Goal: Task Accomplishment & Management: Complete application form

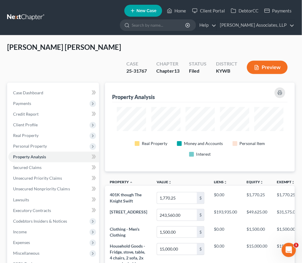
scroll to position [296160, 296059]
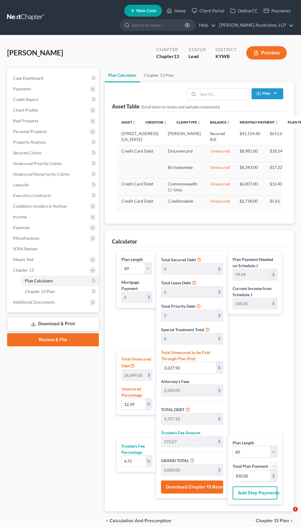
select select "59"
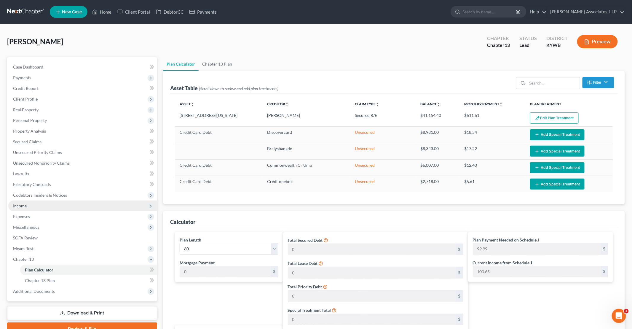
click at [41, 209] on span "Income" at bounding box center [82, 205] width 149 height 11
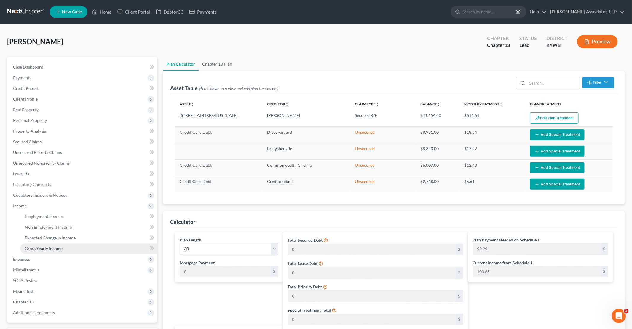
click at [55, 248] on span "Gross Yearly Income" at bounding box center [44, 248] width 38 height 5
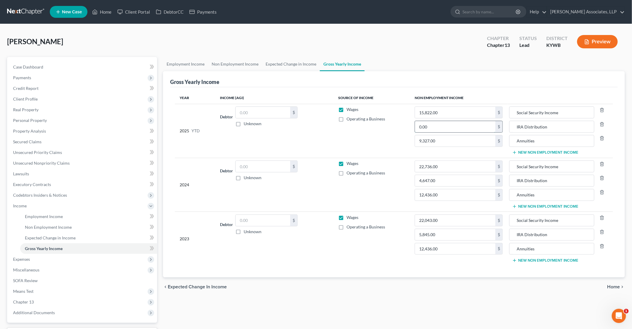
click at [301, 126] on input "0.00" at bounding box center [455, 126] width 80 height 11
type input "1,000.00"
click at [61, 140] on link "Secured Claims" at bounding box center [82, 141] width 149 height 11
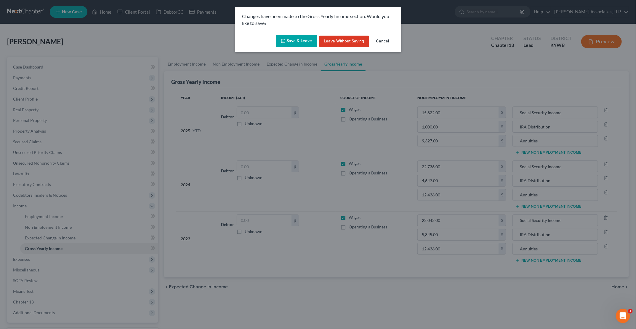
click at [301, 42] on button "Save & Leave" at bounding box center [296, 41] width 41 height 12
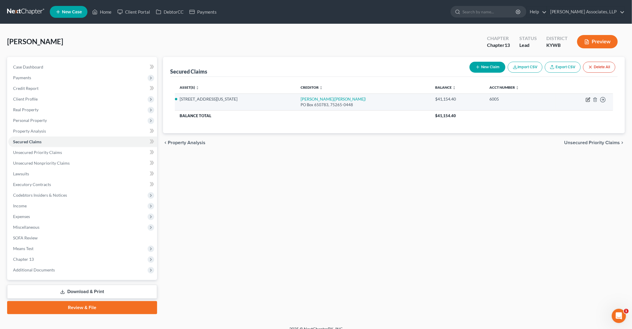
click at [301, 98] on icon "button" at bounding box center [588, 98] width 3 height 3
select select "2"
select select "0"
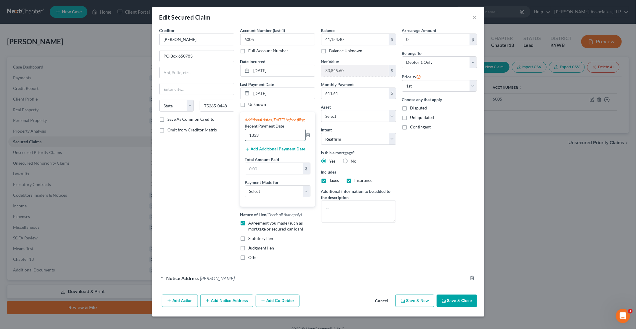
click at [275, 140] on input "1833" at bounding box center [275, 134] width 60 height 11
drag, startPoint x: 280, startPoint y: 142, endPoint x: 191, endPoint y: 145, distance: 88.9
click at [191, 145] on div "Creditor * [PERSON_NAME] PO Box 650783 State [US_STATE] AK AR AZ CA CO CT DE DC…" at bounding box center [318, 146] width 324 height 238
click at [262, 174] on input "text" at bounding box center [274, 168] width 58 height 11
paste input "1833"
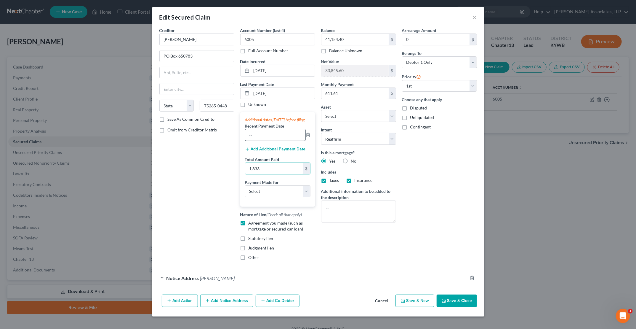
type input "1,833"
click at [273, 140] on input "text" at bounding box center [275, 134] width 60 height 11
type input "[DATE]"
click at [251, 197] on select "Select Car Credit Card Loan Repayment Mortgage Other Suppliers Or Vendors" at bounding box center [277, 191] width 65 height 12
select select "3"
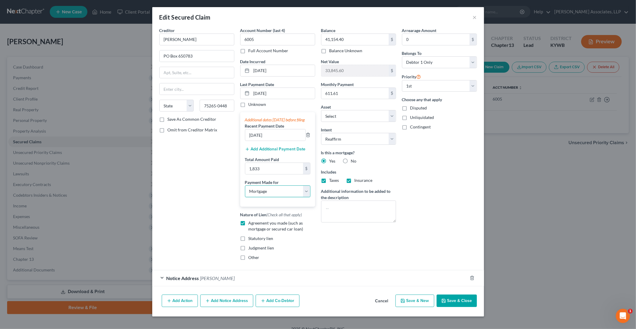
click at [245, 190] on select "Select Car Credit Card Loan Repayment Mortgage Other Suppliers Or Vendors" at bounding box center [277, 191] width 65 height 12
click at [301, 241] on div "Statutory lien" at bounding box center [277, 238] width 75 height 6
click at [301, 303] on button "Save & Close" at bounding box center [457, 300] width 40 height 12
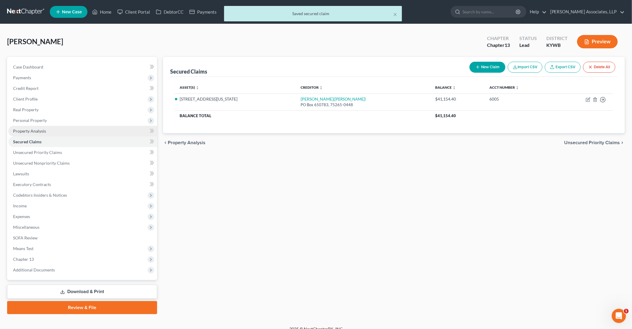
click at [20, 131] on span "Property Analysis" at bounding box center [29, 130] width 33 height 5
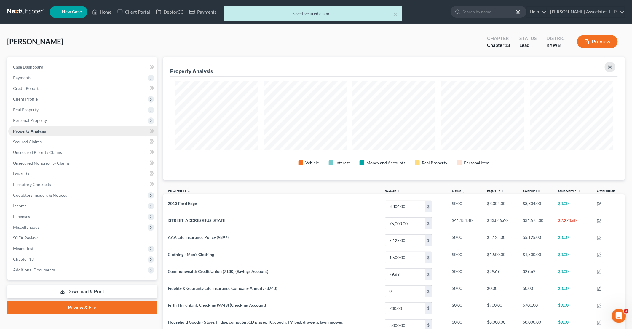
scroll to position [123, 462]
click at [28, 118] on span "Personal Property" at bounding box center [30, 120] width 34 height 5
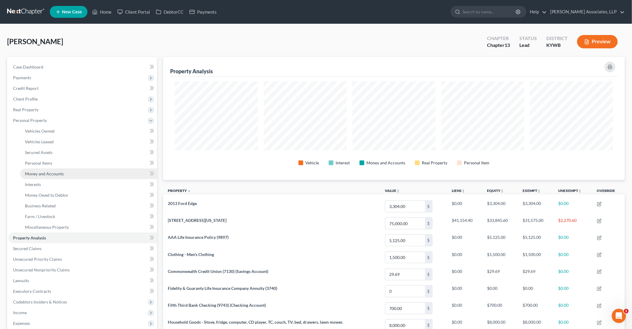
click at [48, 173] on span "Money and Accounts" at bounding box center [44, 173] width 39 height 5
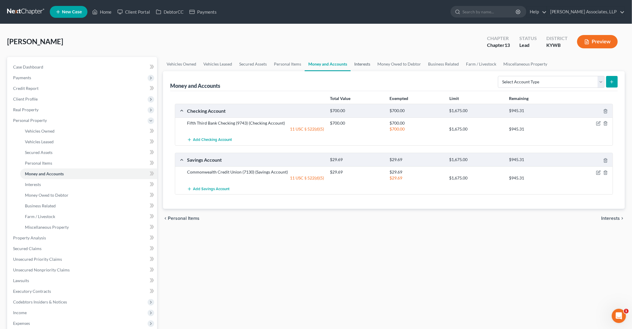
click at [301, 66] on link "Interests" at bounding box center [361, 64] width 23 height 14
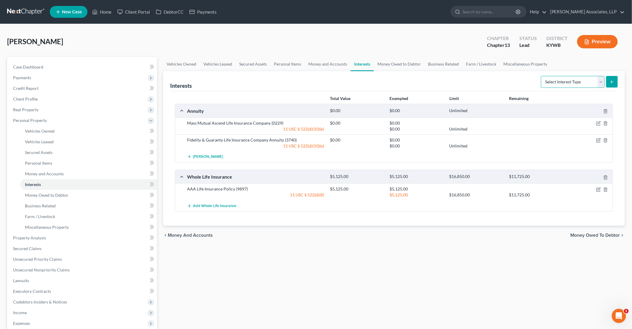
click at [301, 84] on select "Select Interest Type 401K Annuity Bond Education IRA Government Bond Government…" at bounding box center [573, 82] width 64 height 12
select select "ira"
click at [301, 76] on select "Select Interest Type 401K Annuity Bond Education IRA Government Bond Government…" at bounding box center [573, 82] width 64 height 12
click at [301, 83] on icon "submit" at bounding box center [611, 81] width 5 height 5
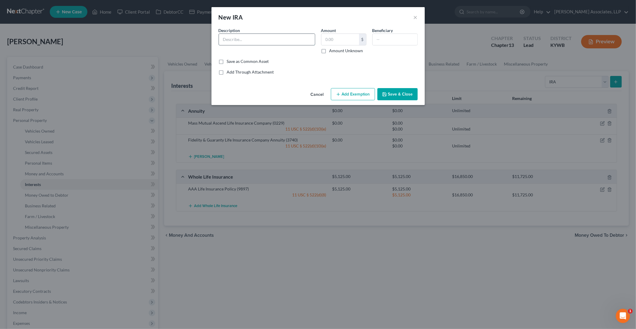
click at [301, 41] on input "text" at bounding box center [267, 39] width 96 height 11
click at [301, 69] on div "Add Through Attachment" at bounding box center [318, 72] width 199 height 6
click at [301, 17] on button "×" at bounding box center [416, 17] width 4 height 7
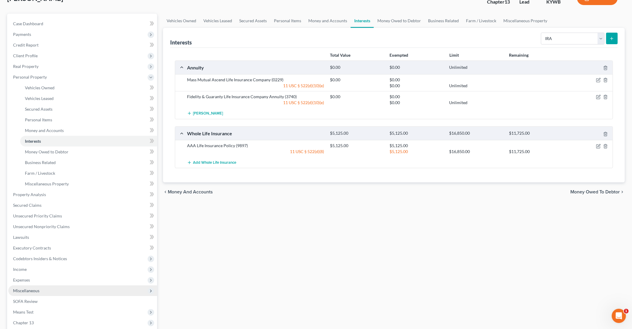
scroll to position [59, 0]
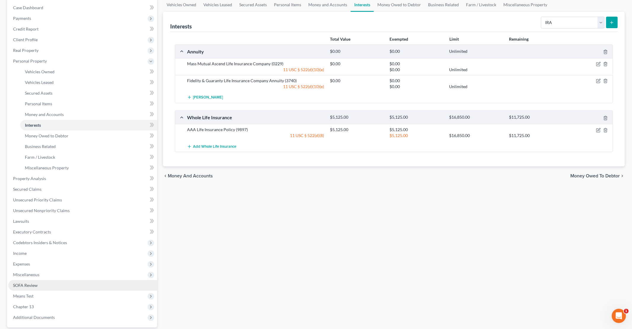
click at [34, 282] on span "SOFA Review" at bounding box center [25, 284] width 25 height 5
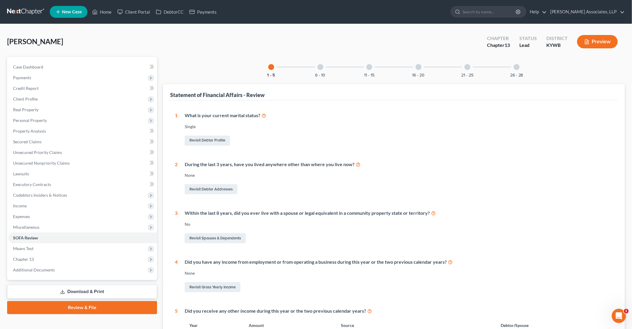
click at [301, 69] on div "16 - 20" at bounding box center [418, 67] width 20 height 20
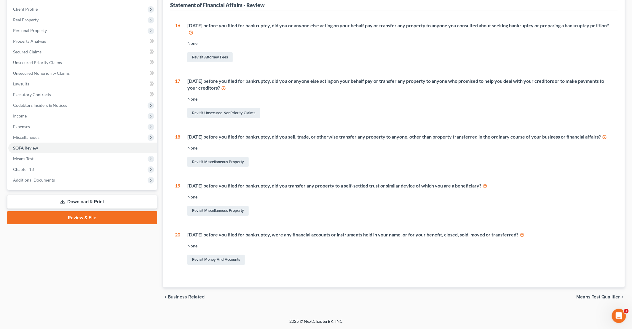
scroll to position [96, 0]
click at [233, 258] on link "Revisit Money and Accounts" at bounding box center [215, 259] width 57 height 10
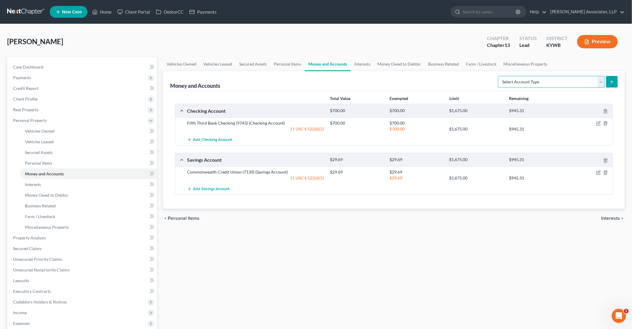
click at [301, 81] on select "Select Account Type Brokerage Cash on Hand Certificates of Deposit Checking Acc…" at bounding box center [551, 82] width 107 height 12
select select "other"
click at [301, 76] on select "Select Account Type Brokerage Cash on Hand Certificates of Deposit Checking Acc…" at bounding box center [551, 82] width 107 height 12
click at [301, 78] on button "submit" at bounding box center [612, 82] width 12 height 12
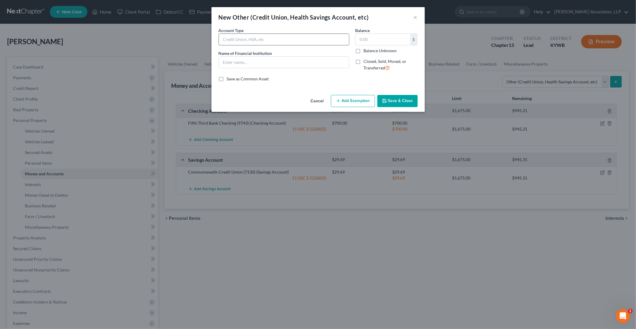
click at [295, 39] on input "text" at bounding box center [284, 39] width 130 height 11
type input "i"
type input "IRS"
type input "Co"
type input "IRA"
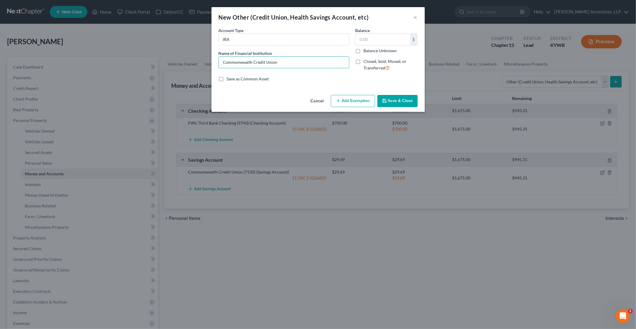
type input "Commonwealth Credit Union"
click at [301, 61] on label "Closed, Sold, Moved, or Transferred" at bounding box center [390, 64] width 54 height 13
click at [301, 61] on input "Closed, Sold, Moved, or Transferred" at bounding box center [368, 60] width 4 height 4
checkbox input "true"
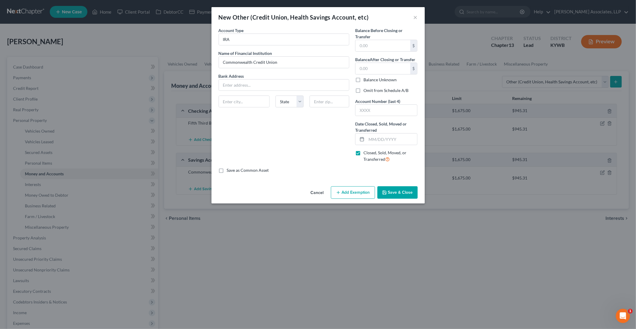
click at [301, 92] on label "Omit from Schedule A/B" at bounding box center [385, 90] width 45 height 6
click at [301, 91] on input "Omit from Schedule A/B" at bounding box center [368, 89] width 4 height 4
checkbox input "true"
click at [301, 47] on input "text" at bounding box center [382, 45] width 55 height 11
type input "0.00"
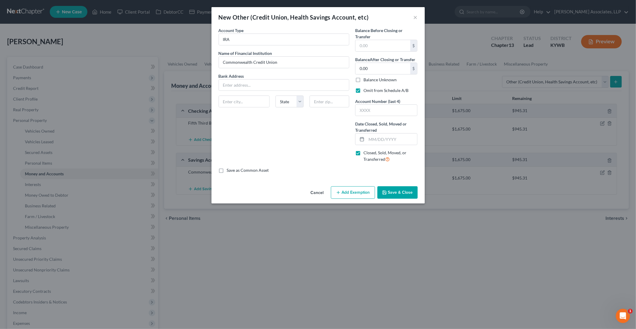
click at [301, 193] on button "Save & Close" at bounding box center [397, 192] width 40 height 12
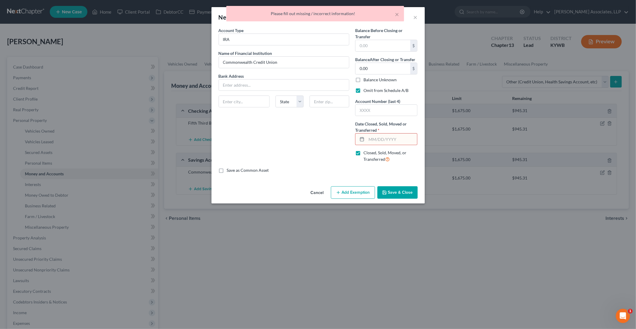
click at [301, 138] on input "text" at bounding box center [391, 138] width 51 height 11
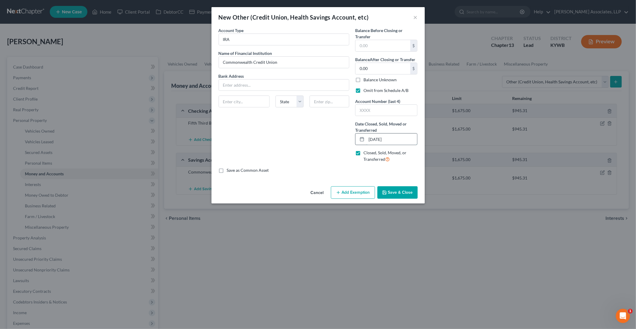
click at [301, 137] on input "[DATE]" at bounding box center [391, 138] width 51 height 11
click at [301, 138] on input "[DATE]" at bounding box center [391, 138] width 51 height 11
type input "[DATE]"
click at [301, 195] on button "Save & Close" at bounding box center [397, 192] width 40 height 12
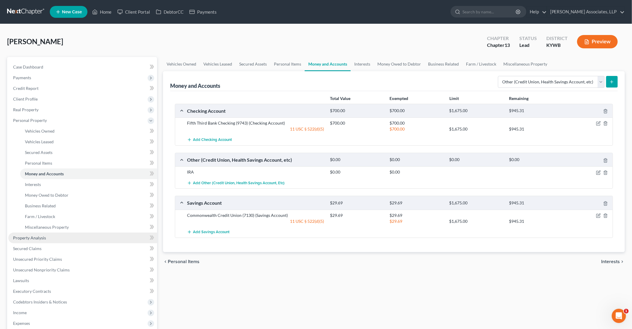
click at [25, 238] on span "Property Analysis" at bounding box center [29, 237] width 33 height 5
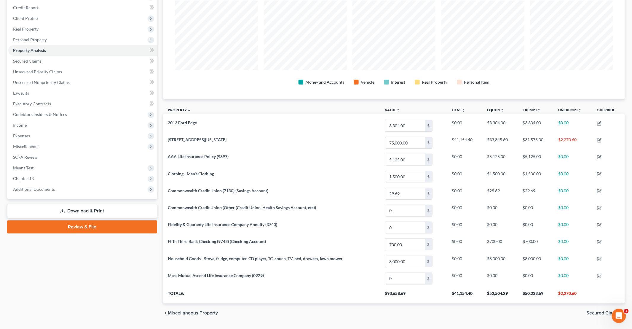
scroll to position [94, 0]
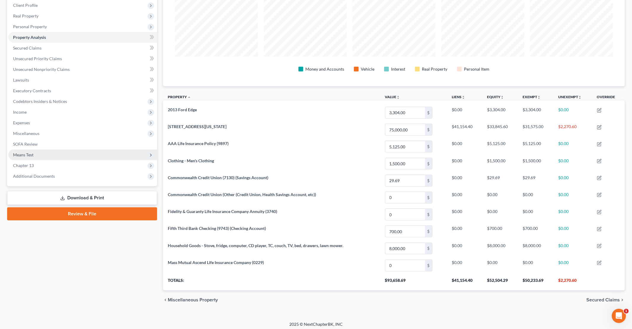
click at [33, 158] on span "Means Test" at bounding box center [82, 154] width 149 height 11
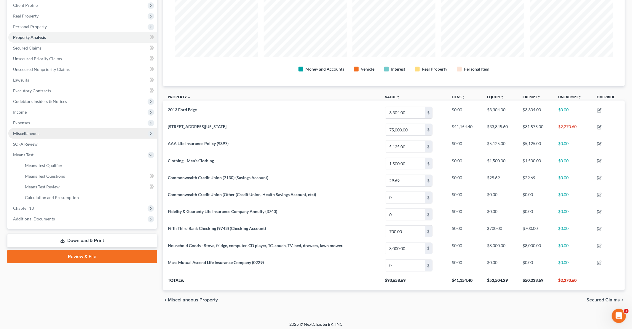
click at [27, 135] on span "Miscellaneous" at bounding box center [26, 133] width 26 height 5
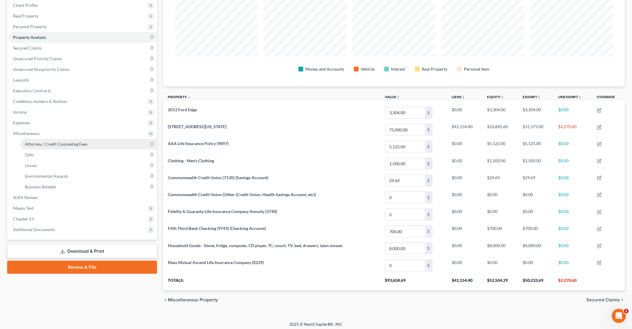
click at [32, 144] on span "Attorney / Credit Counseling Fees" at bounding box center [56, 143] width 63 height 5
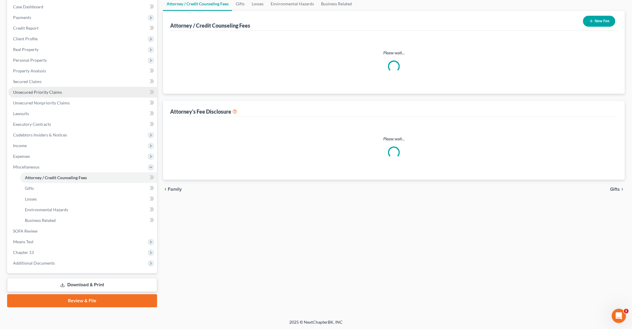
scroll to position [5, 0]
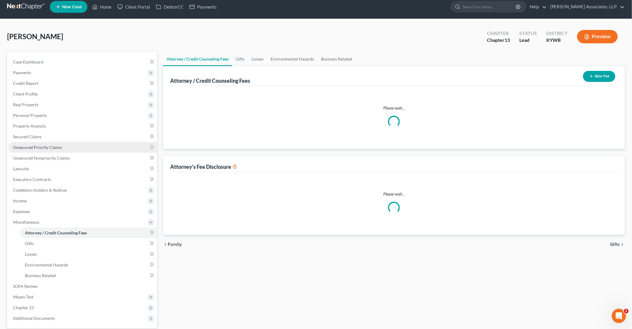
select select "0"
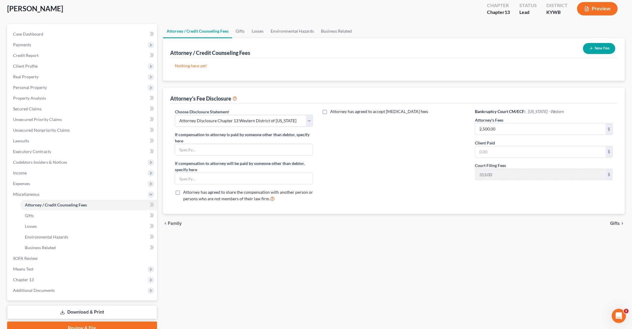
scroll to position [60, 0]
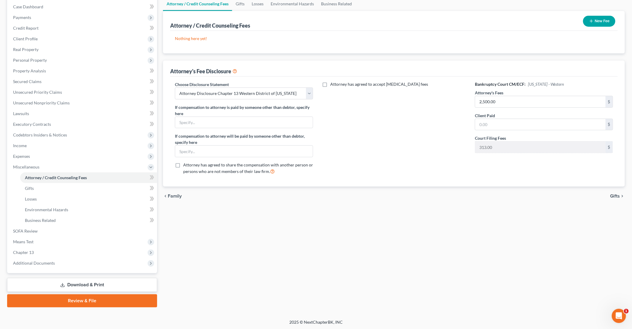
click at [85, 302] on link "Review & File" at bounding box center [82, 300] width 150 height 13
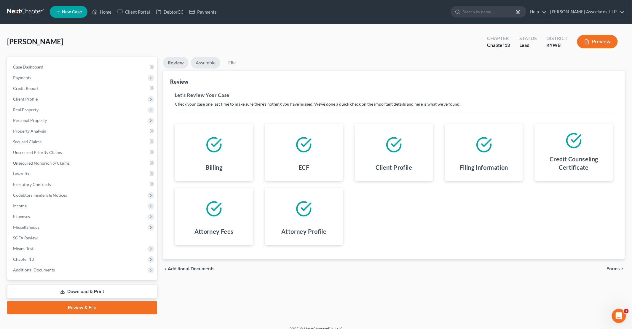
click at [207, 63] on link "Assemble" at bounding box center [205, 63] width 29 height 12
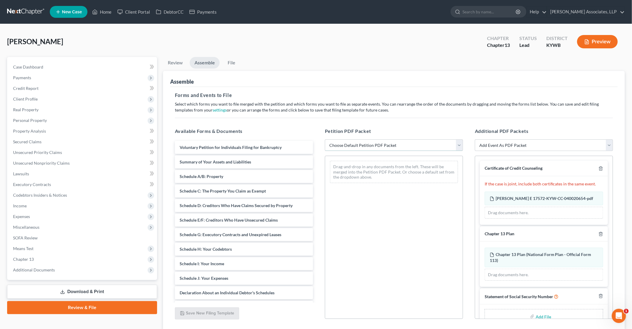
click at [301, 142] on select "Choose Default Petition PDF Packet Emergency Filing (Voluntary Petition and Cre…" at bounding box center [394, 145] width 138 height 12
select select "1"
click at [301, 139] on select "Choose Default Petition PDF Packet Emergency Filing (Voluntary Petition and Cre…" at bounding box center [394, 145] width 138 height 12
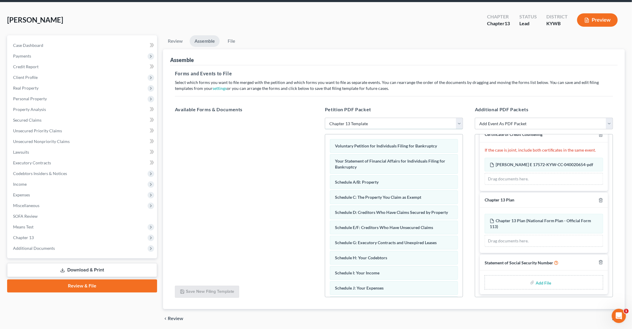
scroll to position [30, 0]
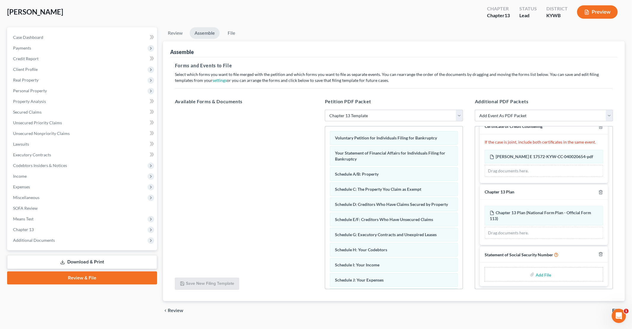
click at [61, 263] on icon at bounding box center [62, 262] width 5 height 5
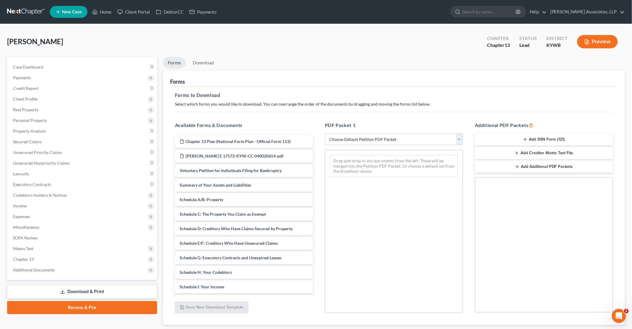
click at [301, 140] on button "Add SSN Form (121)" at bounding box center [544, 139] width 138 height 12
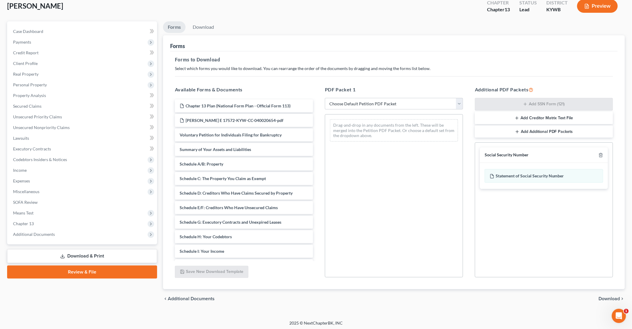
scroll to position [36, 0]
click at [301, 296] on span "Download" at bounding box center [608, 297] width 21 height 5
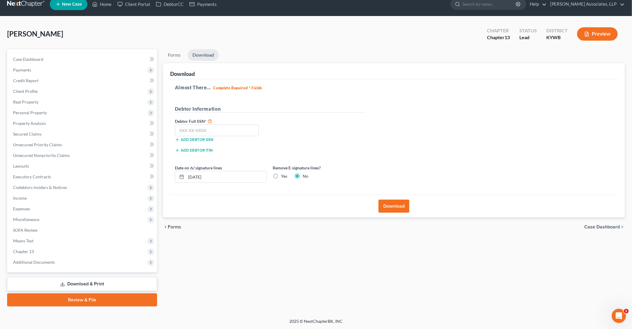
scroll to position [7, 0]
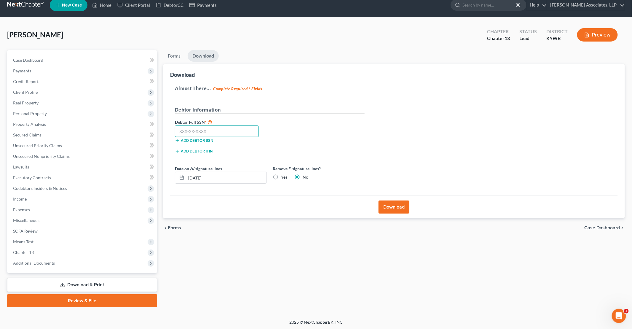
click at [195, 129] on input "text" at bounding box center [217, 131] width 84 height 12
type input "403-66-3225"
click at [253, 152] on div "Add debtor ITIN" at bounding box center [221, 151] width 98 height 6
click at [301, 203] on button "Download" at bounding box center [393, 206] width 31 height 13
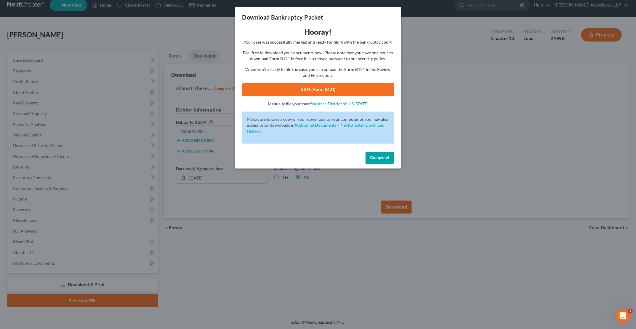
click at [301, 91] on link "SSN (Form B121)" at bounding box center [318, 89] width 152 height 13
click at [301, 157] on span "Complete!" at bounding box center [379, 157] width 19 height 5
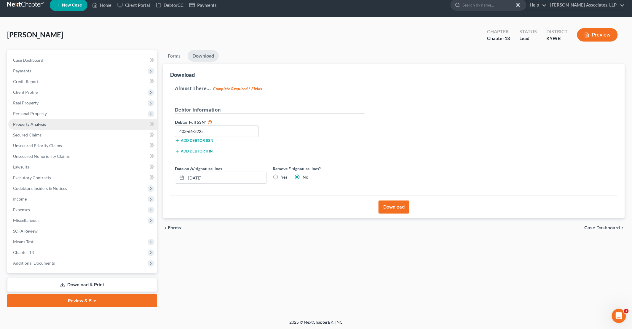
click at [48, 127] on link "Property Analysis" at bounding box center [82, 124] width 149 height 11
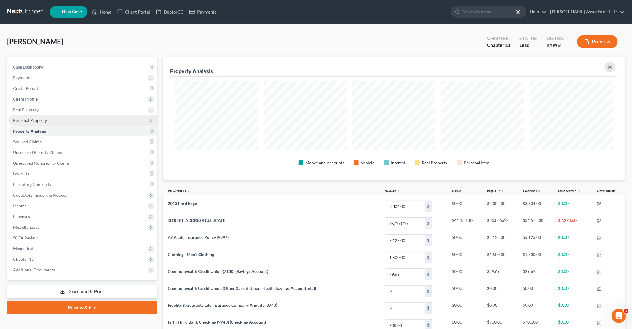
click at [45, 121] on span "Personal Property" at bounding box center [30, 120] width 34 height 5
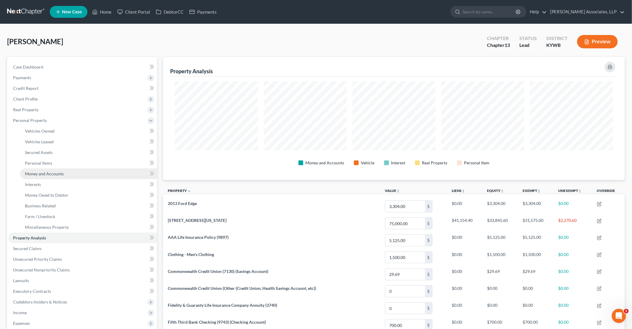
click at [52, 176] on link "Money and Accounts" at bounding box center [88, 173] width 137 height 11
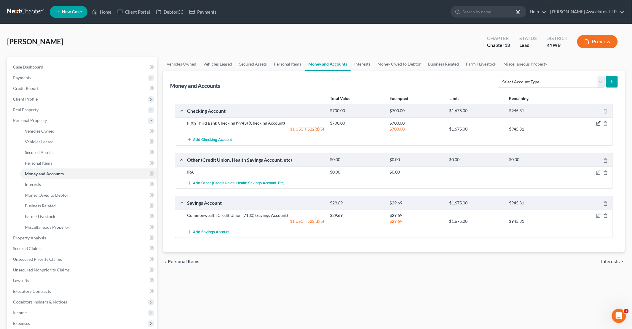
click at [301, 123] on icon "button" at bounding box center [598, 122] width 3 height 3
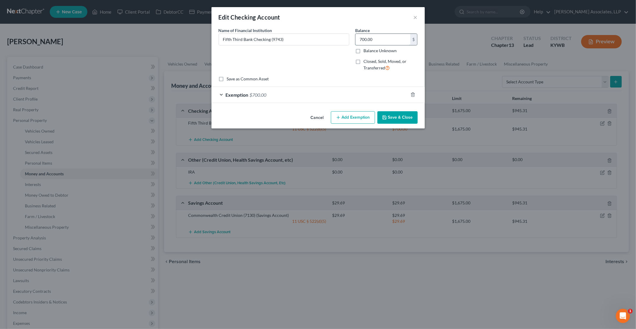
click at [301, 38] on input "700.00" at bounding box center [382, 39] width 55 height 11
type input "1,004.23"
click at [221, 94] on div "Exemption $700.00" at bounding box center [310, 95] width 197 height 16
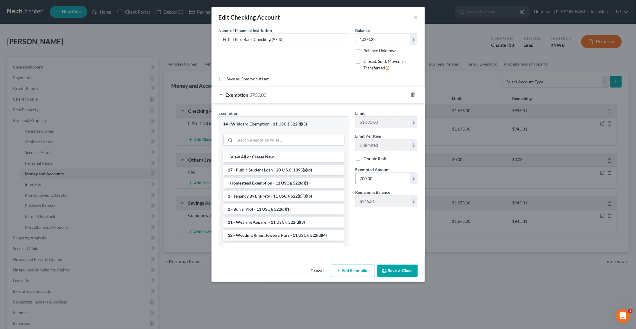
click at [301, 178] on input "700.00" at bounding box center [382, 178] width 55 height 11
type input "1,004.23"
click at [301, 270] on button "Save & Close" at bounding box center [397, 270] width 40 height 12
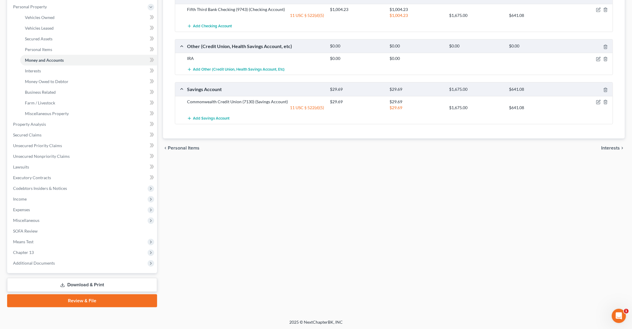
click at [96, 300] on link "Review & File" at bounding box center [82, 300] width 150 height 13
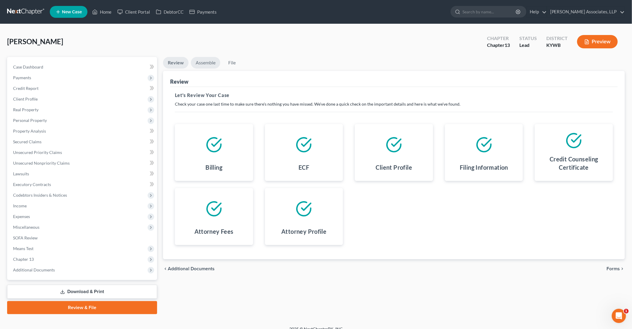
click at [209, 65] on link "Assemble" at bounding box center [205, 63] width 29 height 12
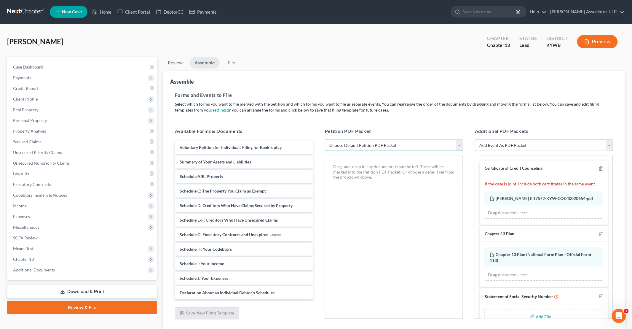
drag, startPoint x: 379, startPoint y: 144, endPoint x: 379, endPoint y: 151, distance: 6.8
click at [301, 144] on select "Choose Default Petition PDF Packet Emergency Filing (Voluntary Petition and Cre…" at bounding box center [394, 145] width 138 height 12
select select "1"
click at [301, 139] on select "Choose Default Petition PDF Packet Emergency Filing (Voluntary Petition and Cre…" at bounding box center [394, 145] width 138 height 12
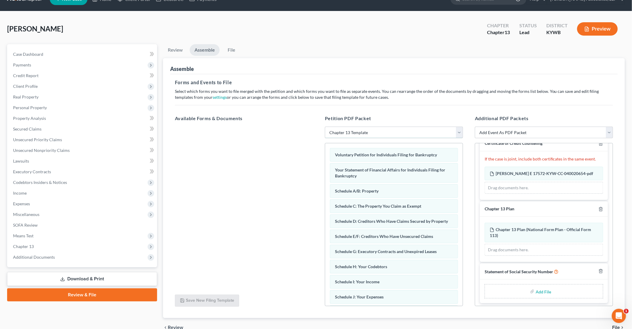
scroll to position [30, 0]
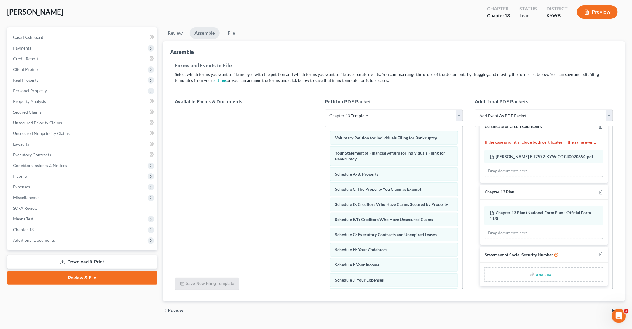
click at [301, 271] on input "file" at bounding box center [542, 274] width 14 height 11
type input "C:\fakepath\SSN Form 121.pdf"
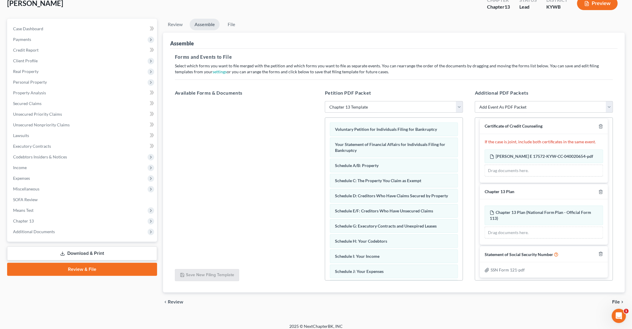
scroll to position [42, 0]
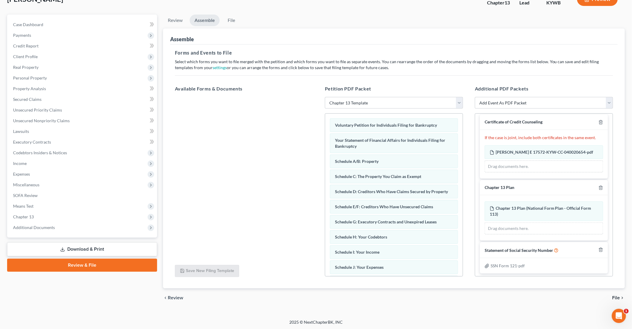
click at [301, 297] on span "File" at bounding box center [616, 297] width 8 height 5
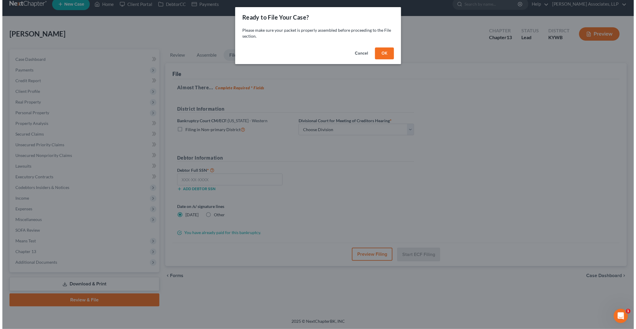
scroll to position [7, 0]
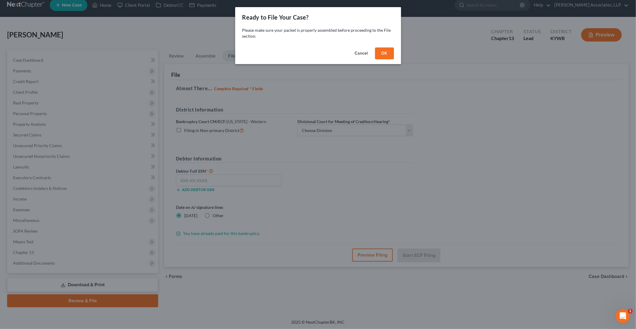
click at [301, 54] on button "OK" at bounding box center [384, 53] width 19 height 12
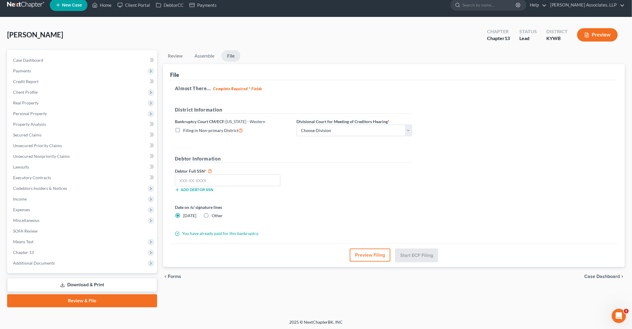
click at [301, 254] on button "Preview Filing" at bounding box center [370, 254] width 41 height 13
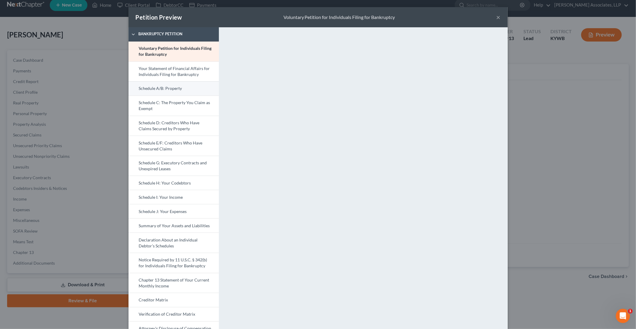
click at [158, 89] on link "Schedule A/B: Property" at bounding box center [174, 88] width 90 height 14
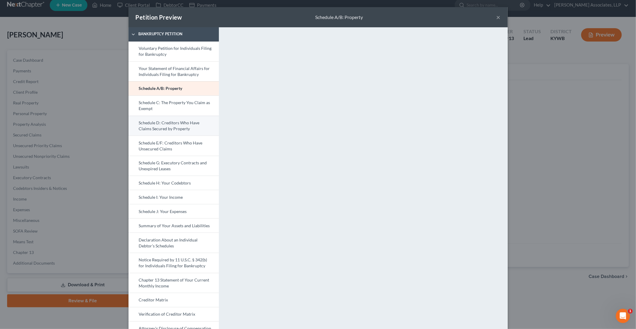
click at [169, 128] on link "Schedule D: Creditors Who Have Claims Secured by Property" at bounding box center [174, 126] width 90 height 20
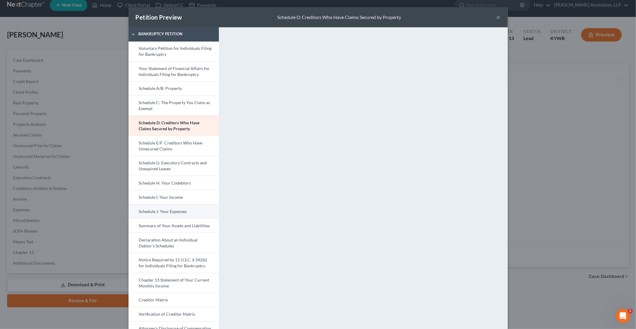
click at [164, 212] on link "Schedule J: Your Expenses" at bounding box center [174, 211] width 90 height 14
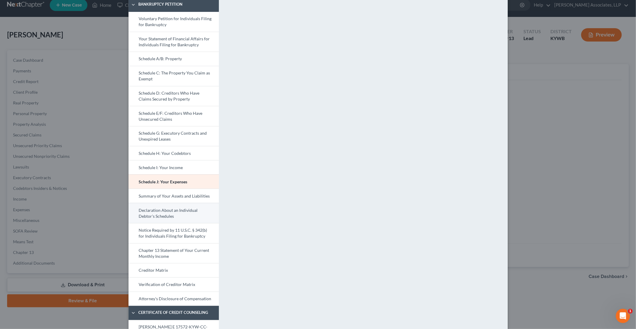
scroll to position [59, 0]
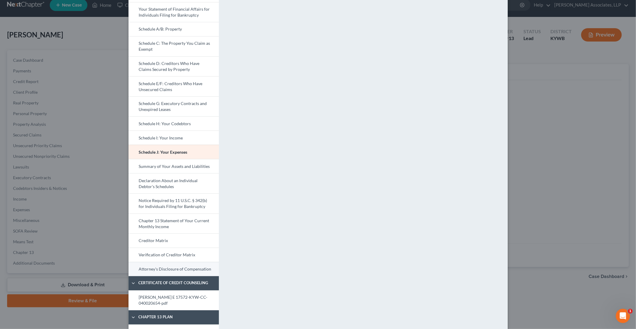
click at [163, 268] on link "Attorney's Disclosure of Compensation" at bounding box center [174, 269] width 90 height 14
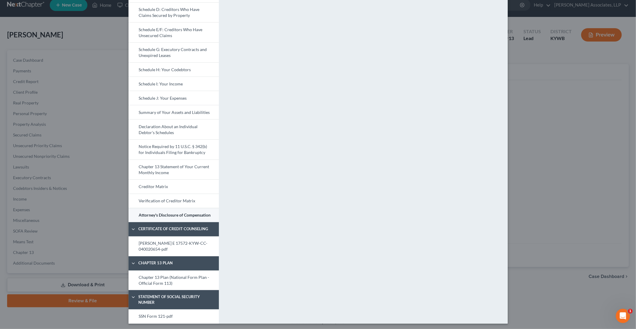
scroll to position [114, 0]
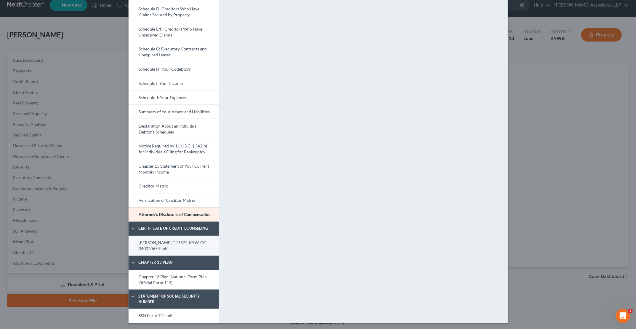
click at [174, 246] on link "[PERSON_NAME] E 17572-KYW-CC-040020654-pdf" at bounding box center [174, 246] width 90 height 20
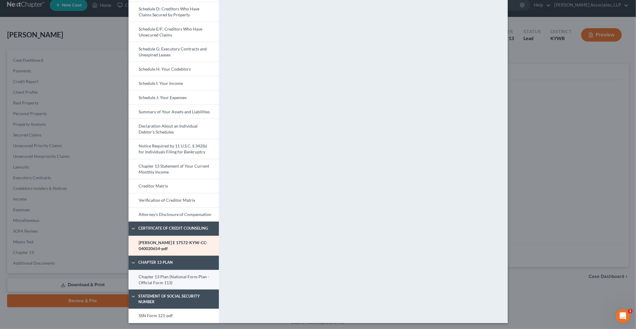
click at [166, 280] on link "Chapter 13 Plan (National Form Plan - Official Form 113)" at bounding box center [174, 280] width 90 height 20
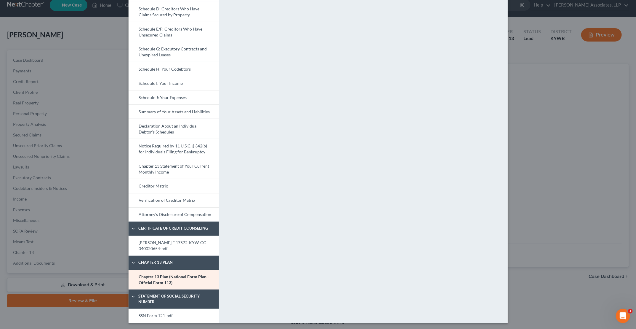
drag, startPoint x: 154, startPoint y: 314, endPoint x: 297, endPoint y: 236, distance: 162.7
click at [154, 314] on link "SSN Form 121-pdf" at bounding box center [174, 315] width 90 height 14
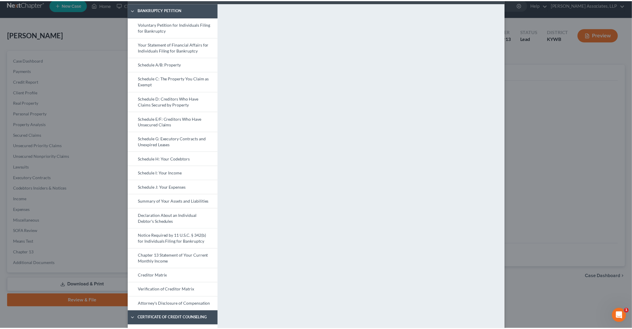
scroll to position [0, 0]
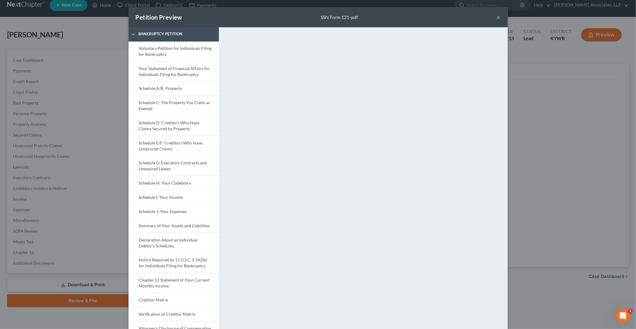
click at [301, 21] on div "Petition Preview SSN Form 121-pdf ×" at bounding box center [318, 17] width 379 height 20
click at [301, 17] on button "×" at bounding box center [499, 17] width 4 height 7
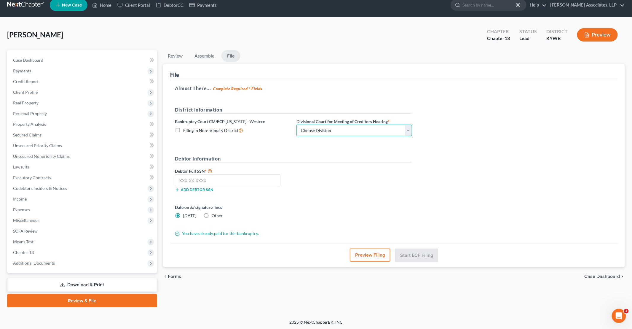
drag, startPoint x: 345, startPoint y: 130, endPoint x: 335, endPoint y: 134, distance: 11.4
click at [301, 130] on select "Choose Division Bowling Green [GEOGRAPHIC_DATA] [GEOGRAPHIC_DATA] [GEOGRAPHIC_D…" at bounding box center [354, 130] width 116 height 12
select select "1"
click at [296, 124] on select "Choose Division Bowling Green [GEOGRAPHIC_DATA] [GEOGRAPHIC_DATA] [GEOGRAPHIC_D…" at bounding box center [354, 130] width 116 height 12
click at [189, 180] on input "text" at bounding box center [227, 180] width 105 height 12
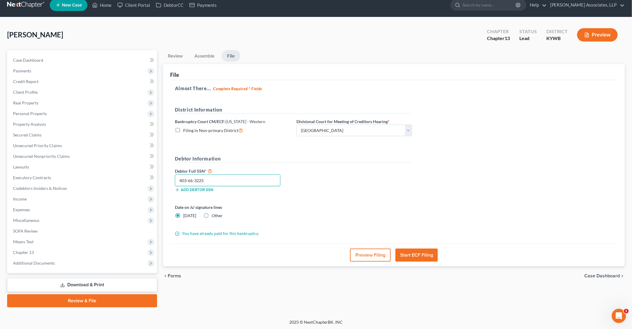
type input "403-66-3225"
click at [301, 252] on button "Start ECF Filing" at bounding box center [416, 254] width 42 height 13
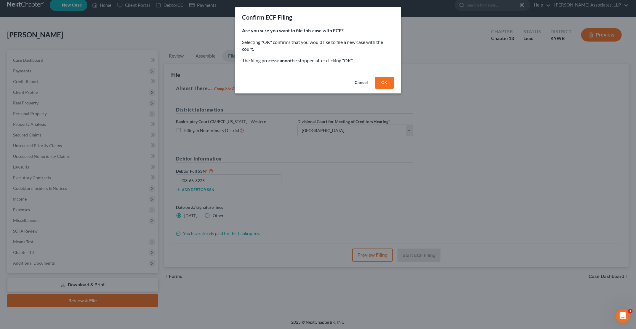
click at [301, 85] on button "OK" at bounding box center [384, 83] width 19 height 12
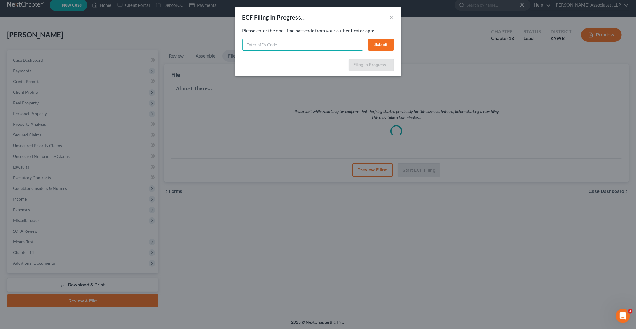
click at [261, 45] on input "text" at bounding box center [302, 45] width 121 height 12
type input "790505"
click at [301, 47] on button "Submit" at bounding box center [381, 45] width 26 height 12
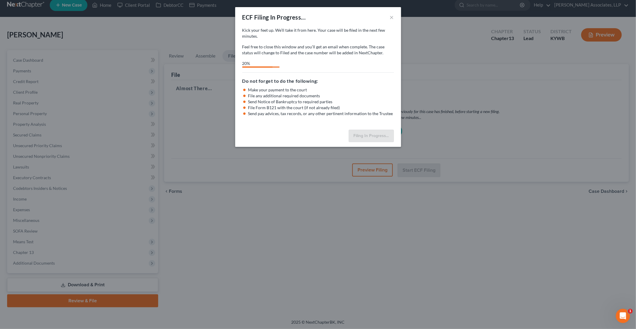
select select "1"
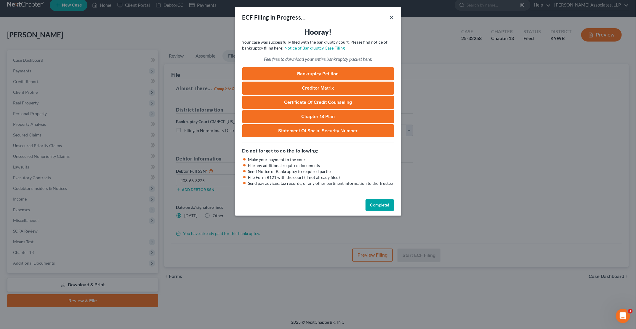
click at [301, 17] on button "×" at bounding box center [392, 17] width 4 height 7
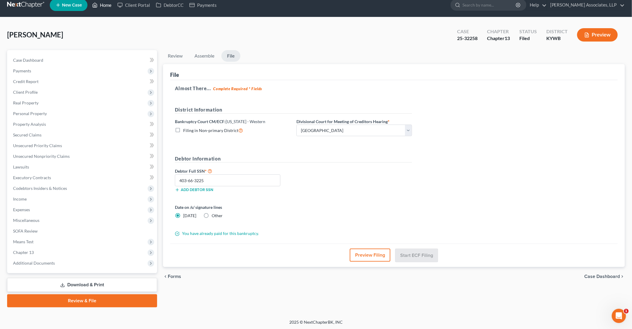
click at [103, 6] on link "Home" at bounding box center [101, 5] width 25 height 11
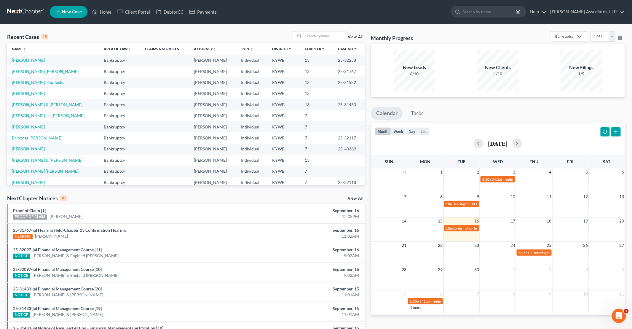
click at [35, 139] on link "Brinones [PERSON_NAME]" at bounding box center [37, 137] width 50 height 5
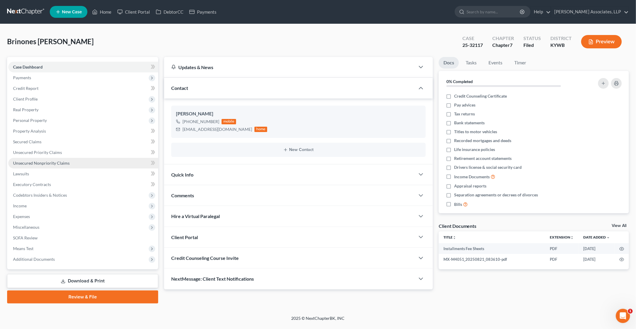
click at [38, 164] on span "Unsecured Nonpriority Claims" at bounding box center [41, 162] width 57 height 5
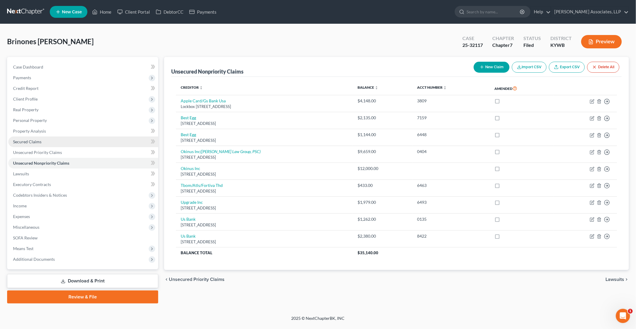
click at [38, 144] on link "Secured Claims" at bounding box center [83, 141] width 150 height 11
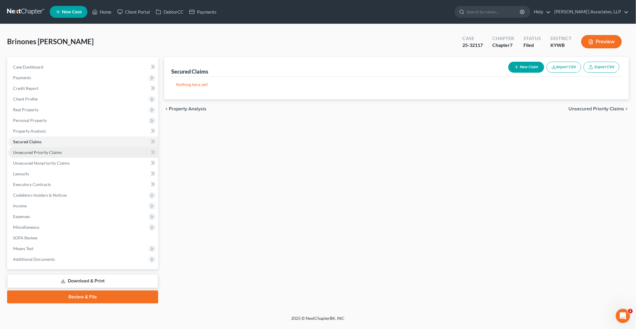
click at [40, 155] on link "Unsecured Priority Claims" at bounding box center [83, 152] width 150 height 11
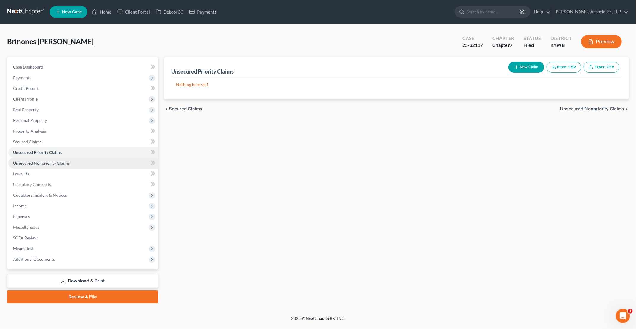
click at [42, 164] on span "Unsecured Nonpriority Claims" at bounding box center [41, 162] width 57 height 5
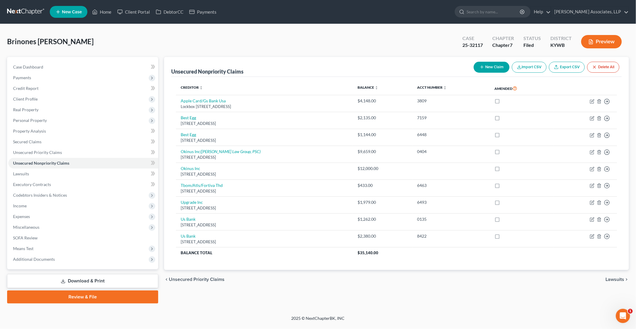
click at [94, 278] on link "Download & Print" at bounding box center [82, 281] width 151 height 14
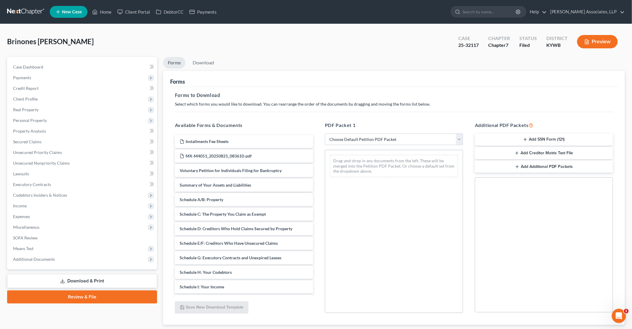
click at [301, 154] on button "Add Creditor Matrix Text File" at bounding box center [544, 153] width 138 height 12
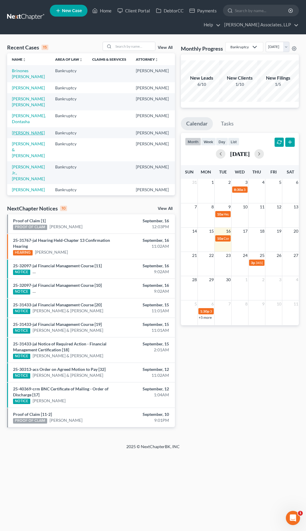
click at [17, 135] on link "[PERSON_NAME]" at bounding box center [28, 132] width 33 height 5
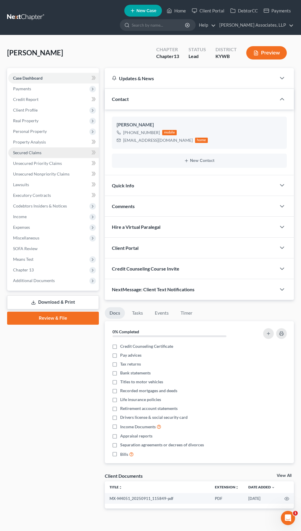
click at [31, 153] on span "Secured Claims" at bounding box center [27, 152] width 28 height 5
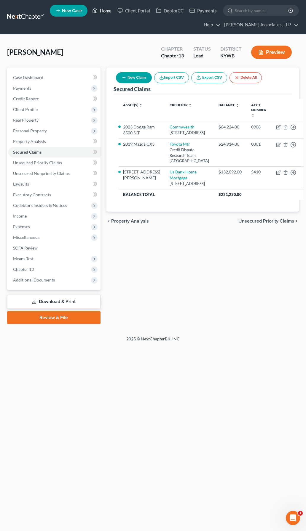
click at [106, 9] on link "Home" at bounding box center [101, 10] width 25 height 11
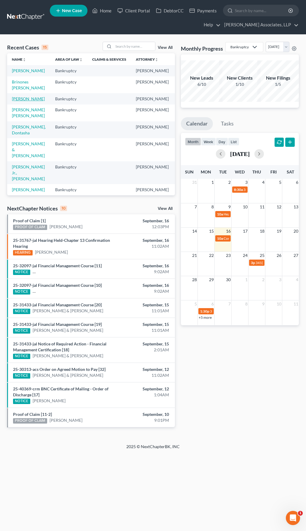
click at [18, 101] on link "[PERSON_NAME]" at bounding box center [28, 98] width 33 height 5
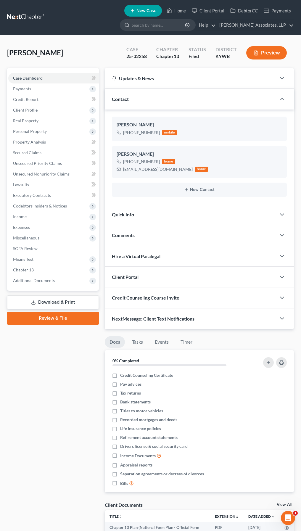
click at [73, 301] on link "Download & Print" at bounding box center [53, 303] width 92 height 14
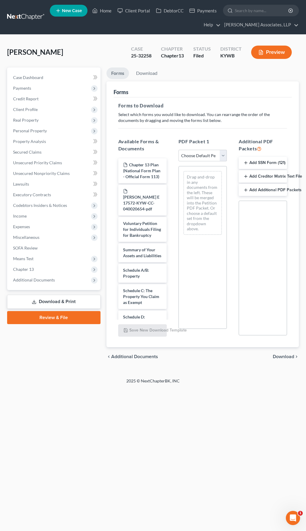
click at [260, 178] on button "Add Creditor Matrix Text File" at bounding box center [262, 176] width 48 height 12
click at [279, 328] on span "Download" at bounding box center [283, 357] width 21 height 5
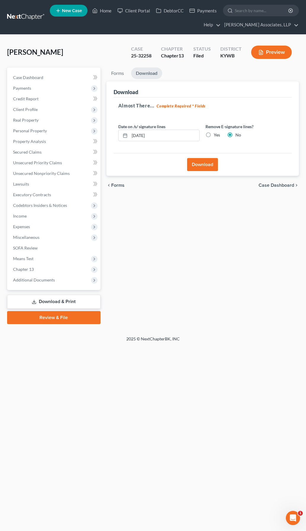
click at [195, 168] on button "Download" at bounding box center [202, 164] width 31 height 13
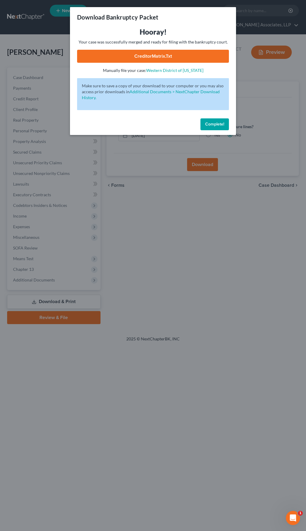
click at [174, 55] on link "CreditorMatrix.txt" at bounding box center [153, 56] width 152 height 13
click at [149, 112] on div "Hooray! Your case was successfully merged and ready for filing with the bankrup…" at bounding box center [153, 71] width 166 height 89
click at [213, 124] on span "Complete!" at bounding box center [214, 124] width 19 height 5
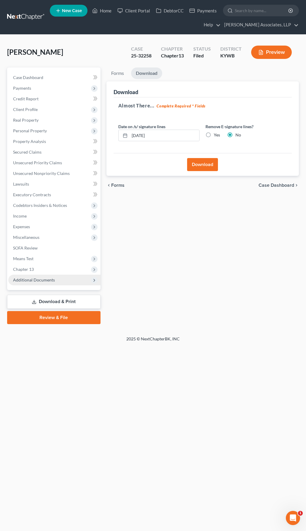
click at [69, 282] on span "Additional Documents" at bounding box center [54, 280] width 92 height 11
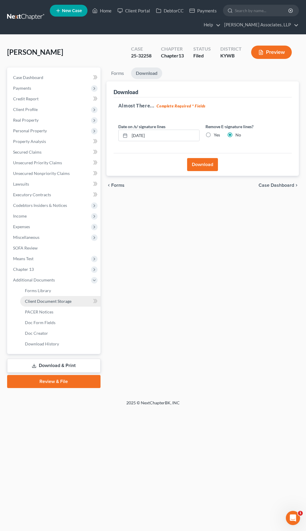
click at [60, 300] on span "Client Document Storage" at bounding box center [48, 301] width 47 height 5
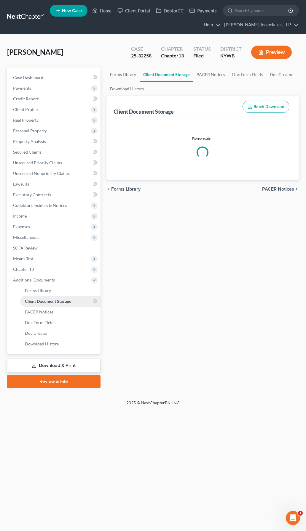
select select "7"
select select "16"
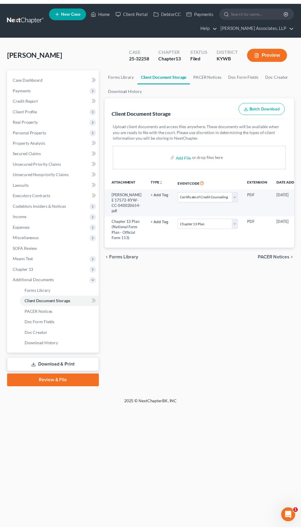
scroll to position [0, 52]
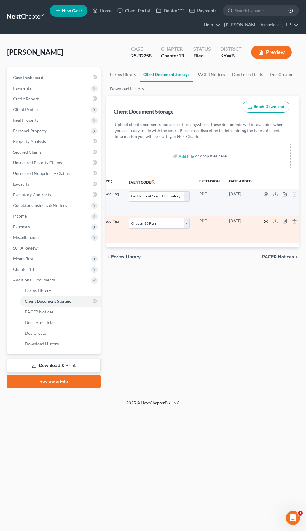
click at [263, 224] on icon "button" at bounding box center [265, 221] width 5 height 5
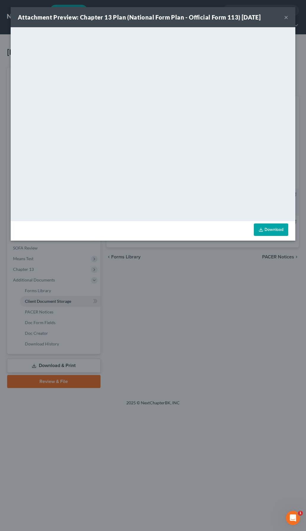
click at [287, 18] on button "×" at bounding box center [286, 17] width 4 height 7
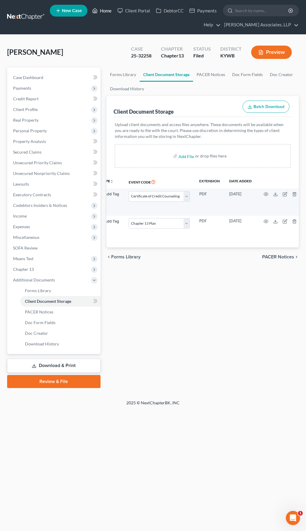
click at [106, 11] on link "Home" at bounding box center [101, 10] width 25 height 11
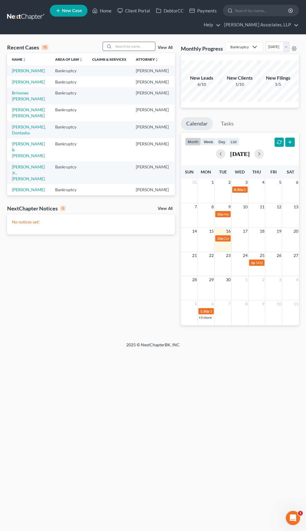
click at [139, 48] on input "search" at bounding box center [133, 46] width 41 height 9
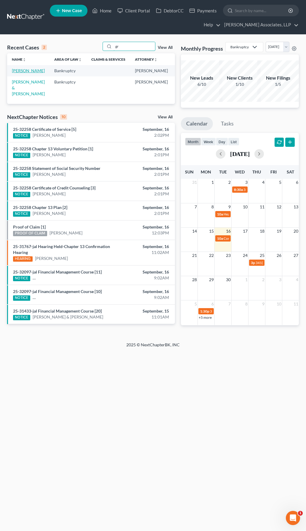
type input "gr"
click at [19, 73] on link "Gray, Cynthia" at bounding box center [28, 70] width 33 height 5
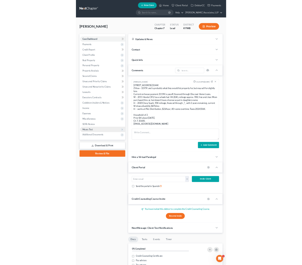
scroll to position [8, 0]
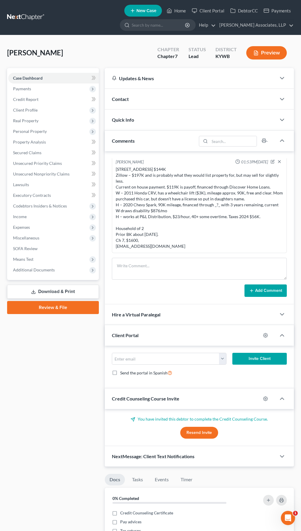
click at [134, 102] on div "Contact" at bounding box center [191, 99] width 172 height 20
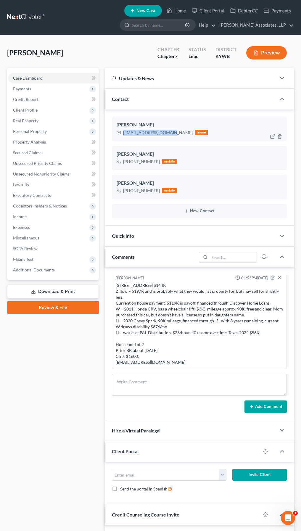
drag, startPoint x: 123, startPoint y: 133, endPoint x: 168, endPoint y: 136, distance: 45.7
click at [168, 136] on div "cindygray1@outlook.com home" at bounding box center [163, 133] width 92 height 8
copy div "cindygray1@outlook.com"
click at [159, 328] on input "email" at bounding box center [165, 475] width 107 height 11
paste input "cindygray1@outlook.com"
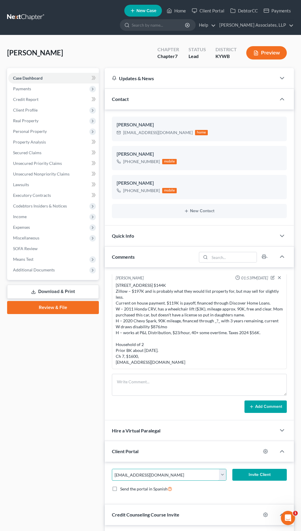
type input "cindygray1@outlook.com"
click at [261, 328] on button "Invite Client" at bounding box center [260, 475] width 55 height 12
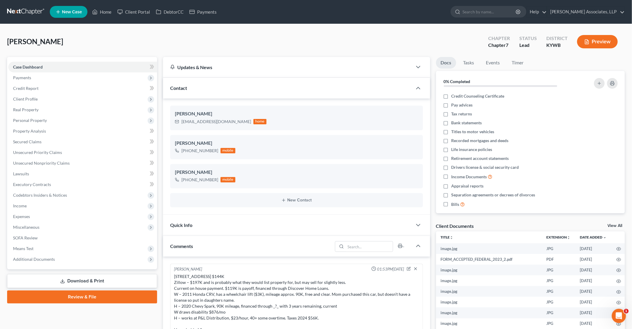
scroll to position [1, 0]
